Goal: Information Seeking & Learning: Learn about a topic

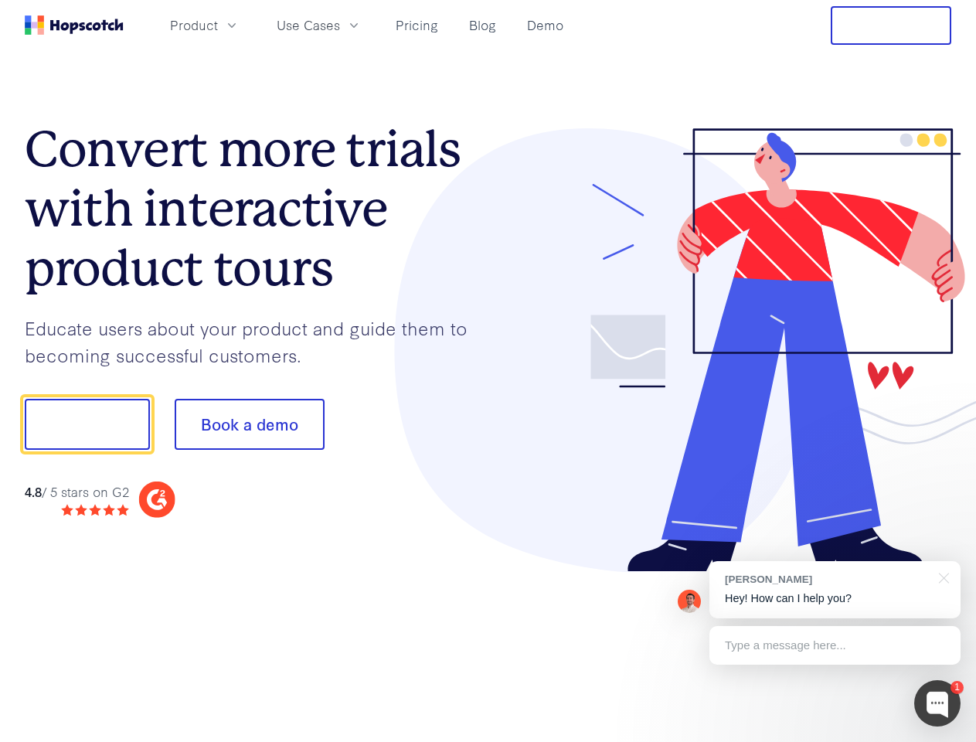
click at [488, 371] on div at bounding box center [719, 350] width 463 height 444
click at [218, 25] on span "Product" at bounding box center [194, 24] width 48 height 19
click at [340, 25] on span "Use Cases" at bounding box center [308, 24] width 63 height 19
click at [891, 25] on button "Free Trial" at bounding box center [890, 25] width 121 height 39
click at [87, 424] on button "Show me!" at bounding box center [87, 424] width 125 height 51
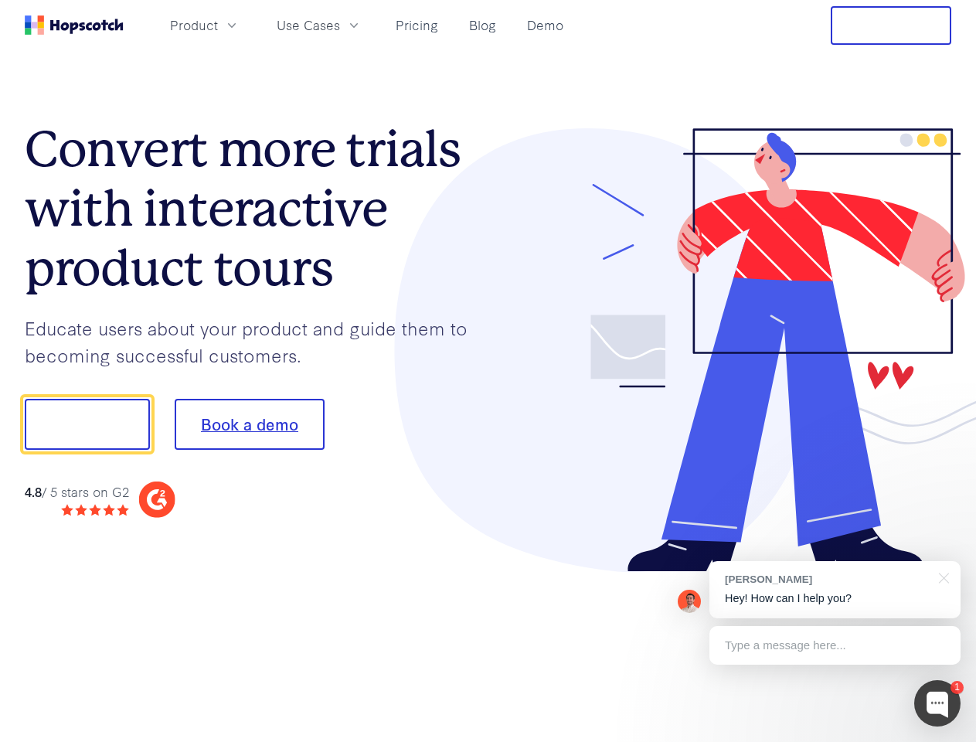
click at [249, 424] on button "Book a demo" at bounding box center [250, 424] width 150 height 51
click at [937, 703] on div at bounding box center [937, 703] width 46 height 46
click at [834, 589] on div "[PERSON_NAME] Hey! How can I help you?" at bounding box center [834, 589] width 251 height 57
click at [941, 576] on div at bounding box center [941, 577] width 39 height 32
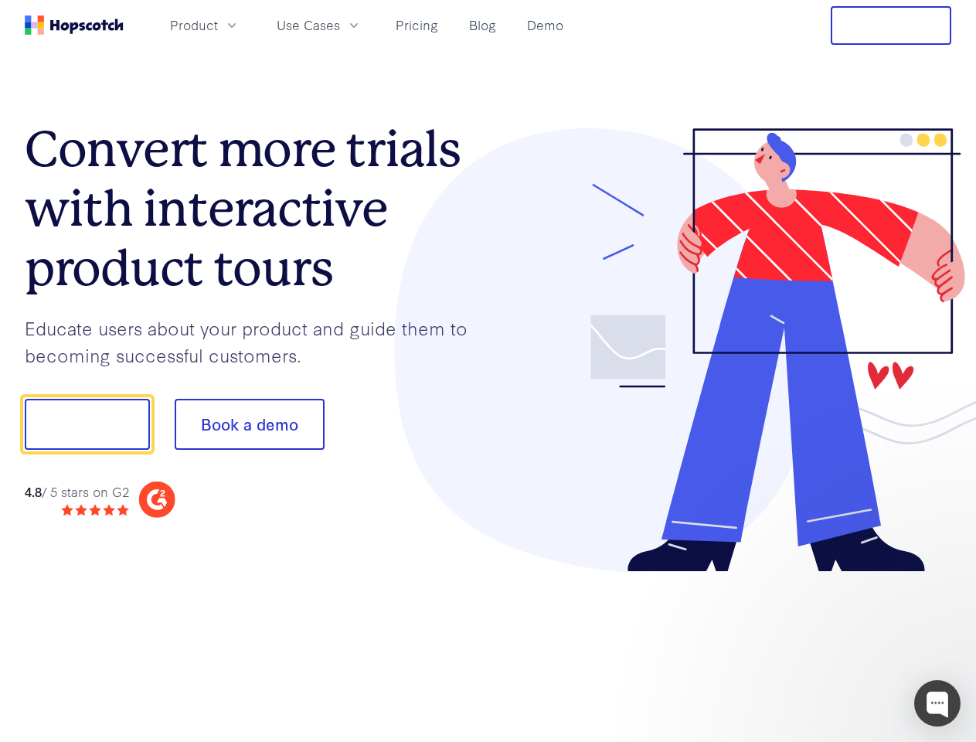
click at [834, 645] on div at bounding box center [815, 526] width 290 height 308
